Goal: Task Accomplishment & Management: Manage account settings

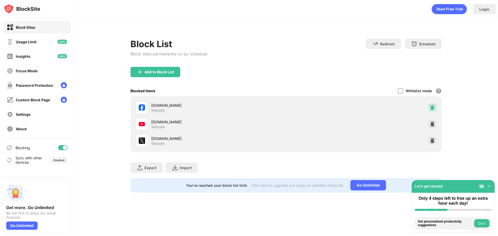
click at [431, 105] on img at bounding box center [431, 107] width 5 height 5
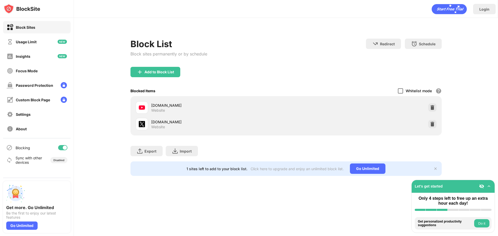
click at [401, 88] on div at bounding box center [399, 90] width 5 height 5
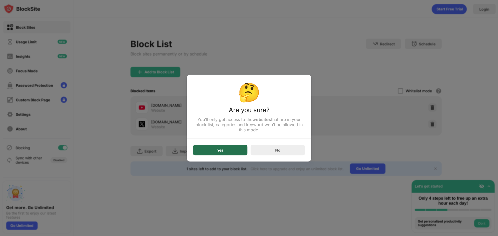
click at [225, 150] on div "Yes" at bounding box center [220, 150] width 54 height 10
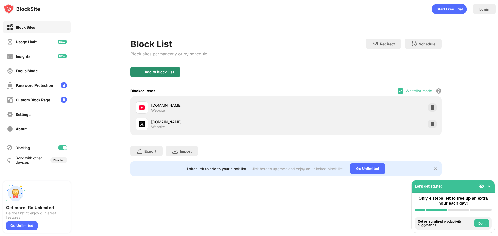
click at [170, 69] on div "Add to Block List" at bounding box center [155, 72] width 50 height 10
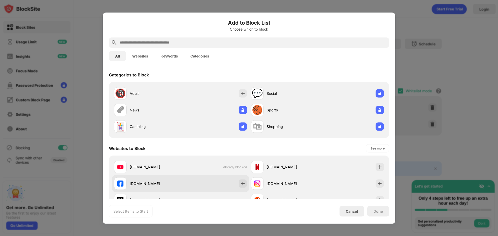
click at [153, 187] on div "facebook.com" at bounding box center [147, 183] width 66 height 12
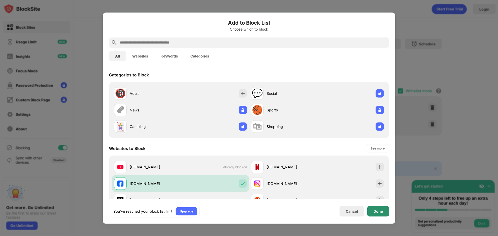
click at [378, 213] on div "Done" at bounding box center [378, 211] width 22 height 10
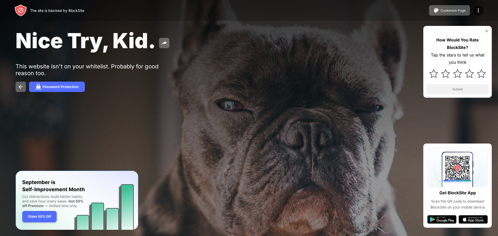
click at [487, 30] on img at bounding box center [486, 31] width 4 height 4
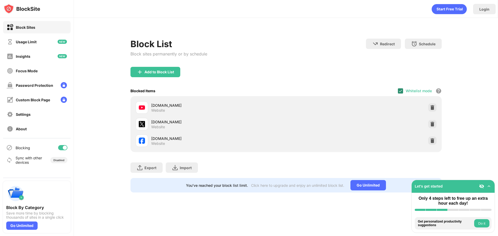
click at [403, 89] on div at bounding box center [399, 90] width 5 height 5
click at [403, 92] on div "Whitelist mode Block all websites except for those in your whitelist. Whitelist…" at bounding box center [419, 91] width 44 height 11
click at [400, 92] on div at bounding box center [399, 90] width 5 height 5
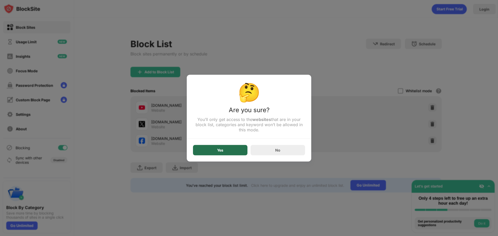
click at [224, 150] on div "Yes" at bounding box center [220, 150] width 54 height 10
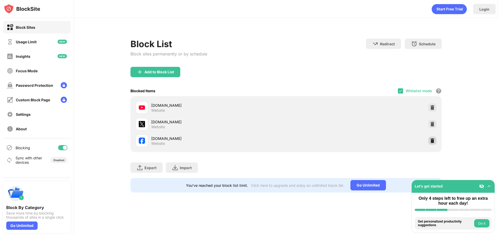
click at [428, 143] on div at bounding box center [432, 141] width 8 height 8
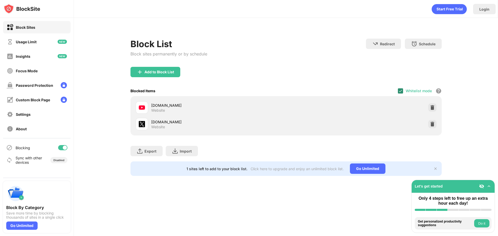
click at [401, 93] on img at bounding box center [400, 91] width 4 height 4
